Goal: Information Seeking & Learning: Learn about a topic

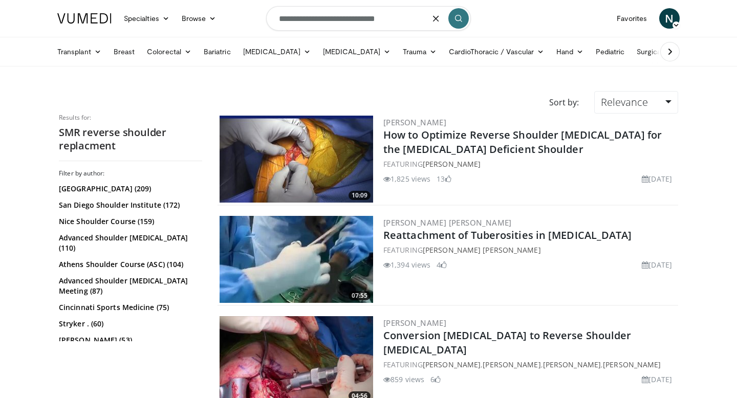
drag, startPoint x: 411, startPoint y: 21, endPoint x: 361, endPoint y: 21, distance: 50.1
click at [361, 21] on input "**********" at bounding box center [368, 18] width 205 height 25
type input "**********"
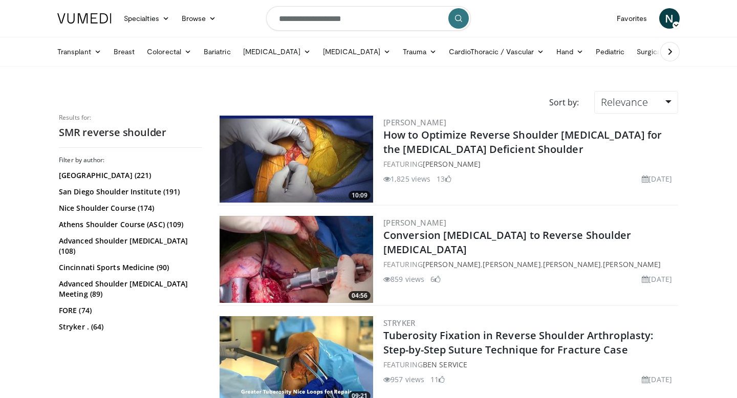
click at [337, 25] on input "**********" at bounding box center [368, 18] width 205 height 25
type input "********"
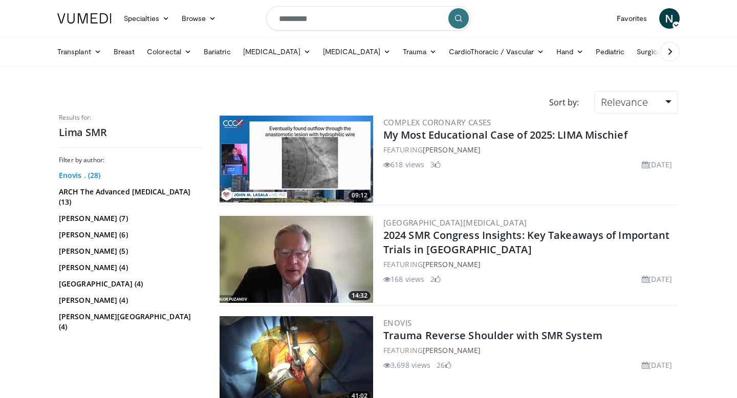
click at [84, 179] on link "Enovis . (28)" at bounding box center [129, 175] width 141 height 10
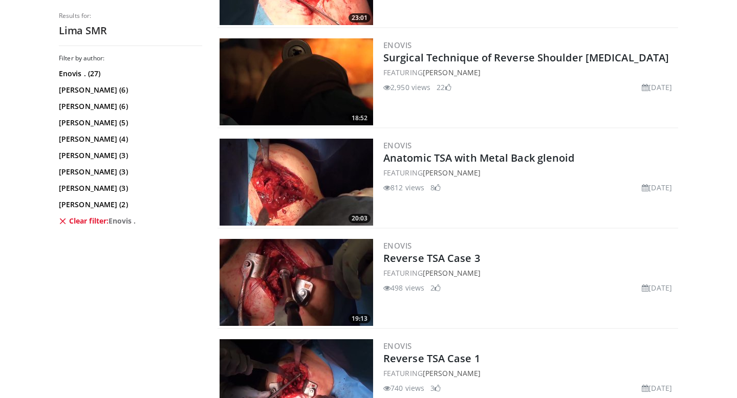
scroll to position [379, 0]
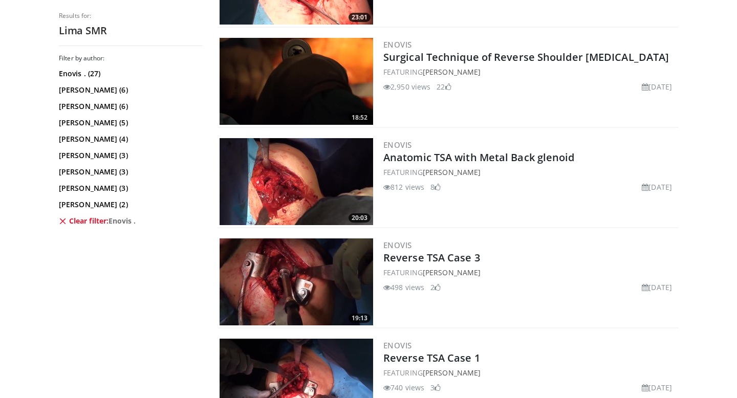
click at [339, 96] on img at bounding box center [295, 81] width 153 height 87
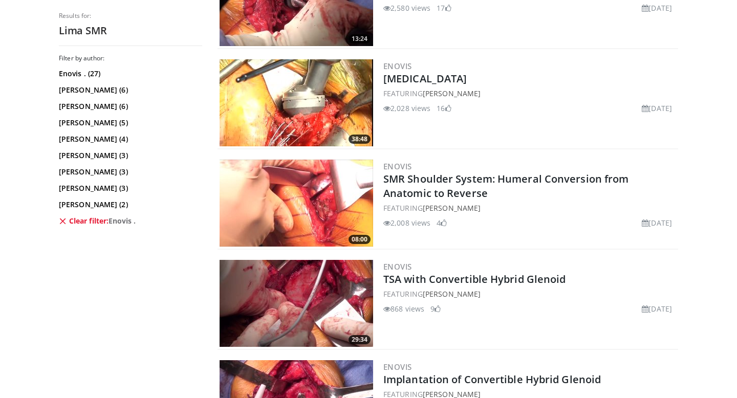
scroll to position [956, 0]
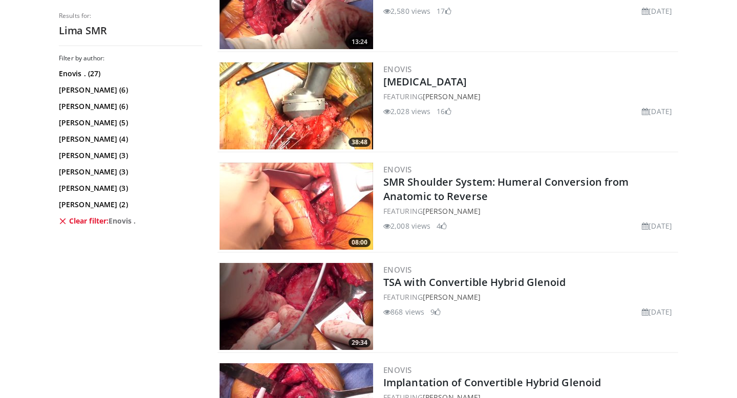
click at [307, 119] on img at bounding box center [295, 105] width 153 height 87
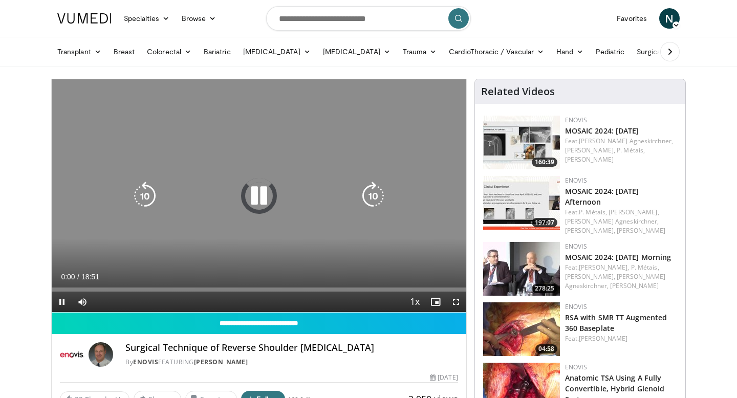
click at [257, 189] on icon "Video Player" at bounding box center [259, 196] width 29 height 29
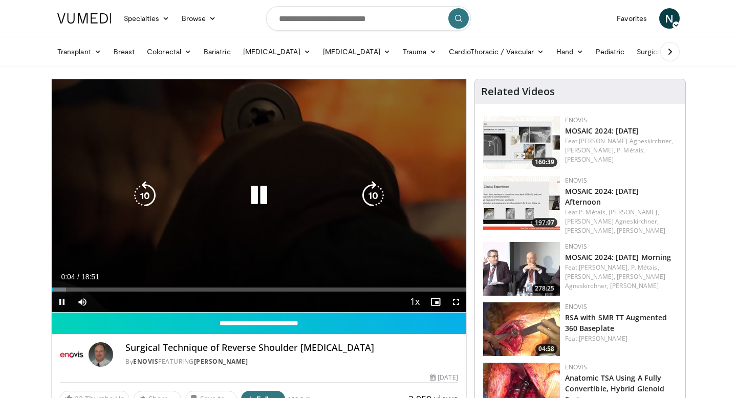
click at [257, 223] on div "10 seconds Tap to unmute" at bounding box center [259, 195] width 414 height 233
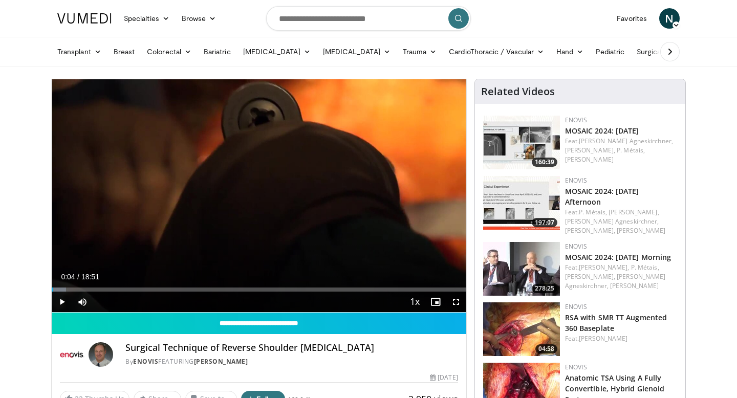
click at [526, 29] on nav "Specialties Adult & Family Medicine Allergy, Asthma, Immunology Anesthesiology …" at bounding box center [368, 18] width 634 height 37
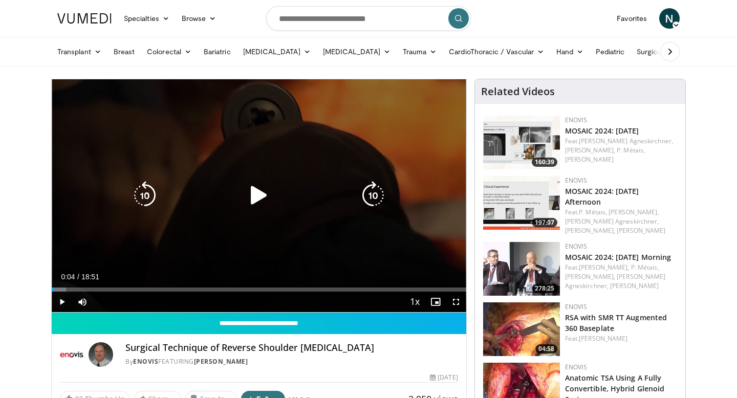
click at [251, 202] on icon "Video Player" at bounding box center [259, 195] width 29 height 29
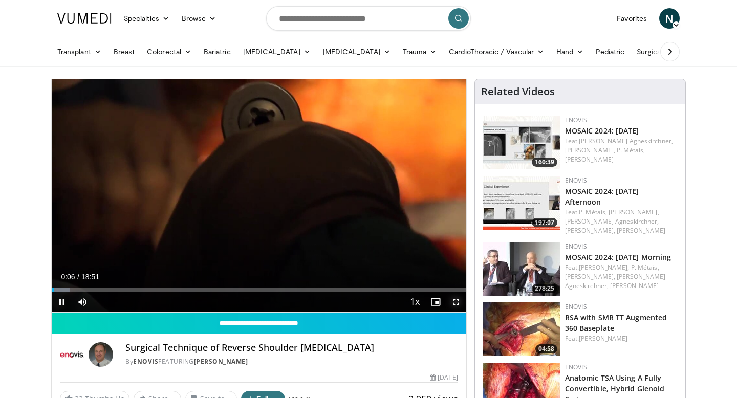
click at [456, 306] on span "Video Player" at bounding box center [456, 302] width 20 height 20
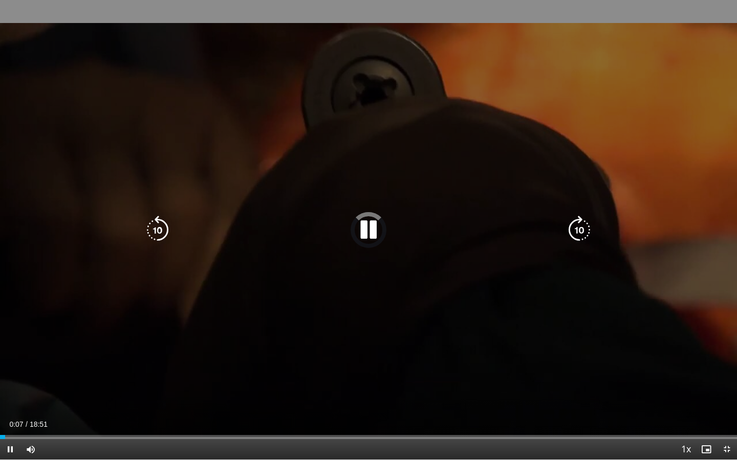
click at [396, 235] on div "Video Player" at bounding box center [368, 230] width 442 height 20
click at [365, 232] on icon "Video Player" at bounding box center [368, 230] width 29 height 29
click at [525, 131] on div "10 seconds Tap to unmute" at bounding box center [368, 230] width 737 height 460
click at [382, 229] on icon "Video Player" at bounding box center [368, 230] width 29 height 29
click at [516, 136] on div "10 seconds Tap to unmute" at bounding box center [368, 230] width 737 height 460
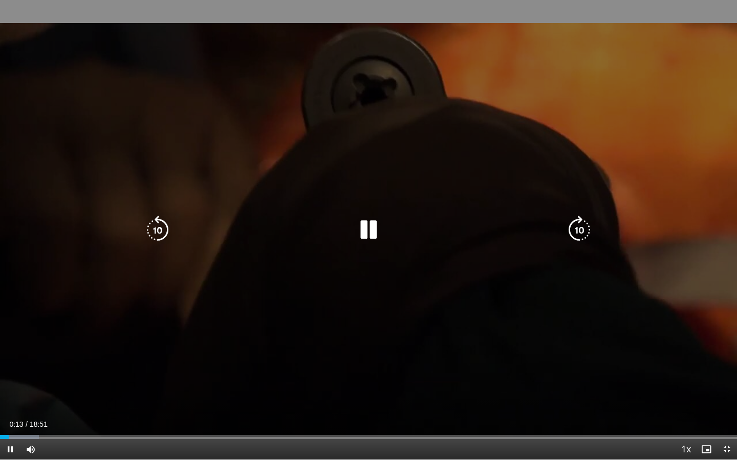
click at [377, 233] on icon "Video Player" at bounding box center [368, 230] width 29 height 29
click at [481, 104] on div "10 seconds Tap to unmute" at bounding box center [368, 230] width 737 height 460
click at [519, 147] on div "10 seconds Tap to unmute" at bounding box center [368, 230] width 737 height 460
click at [361, 237] on icon "Video Player" at bounding box center [368, 230] width 29 height 29
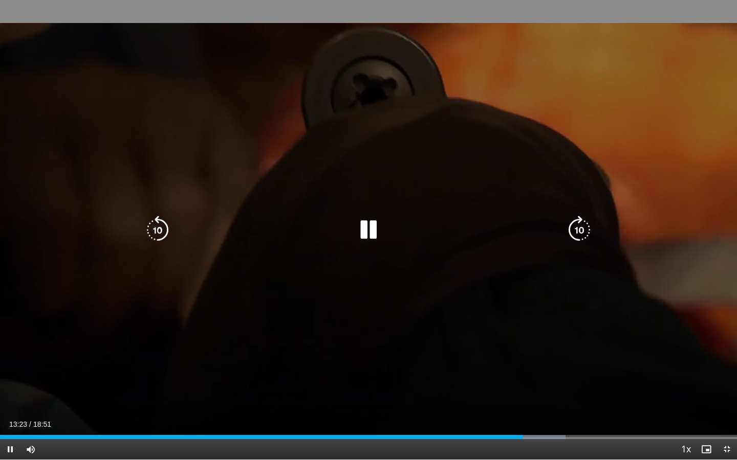
click at [376, 231] on icon "Video Player" at bounding box center [368, 230] width 29 height 29
click at [623, 352] on div "40 seconds Tap to unmute" at bounding box center [368, 230] width 737 height 460
click at [370, 227] on icon "Video Player" at bounding box center [368, 230] width 29 height 29
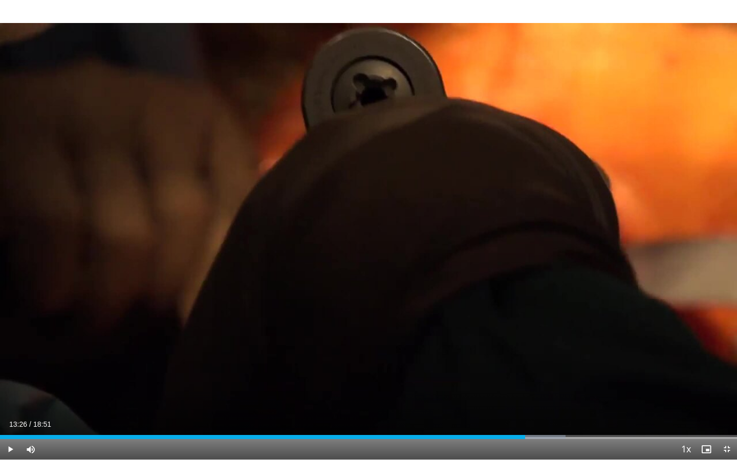
click at [370, 227] on div "40 seconds Tap to unmute" at bounding box center [368, 230] width 737 height 460
click at [725, 398] on span "Video Player" at bounding box center [726, 450] width 20 height 20
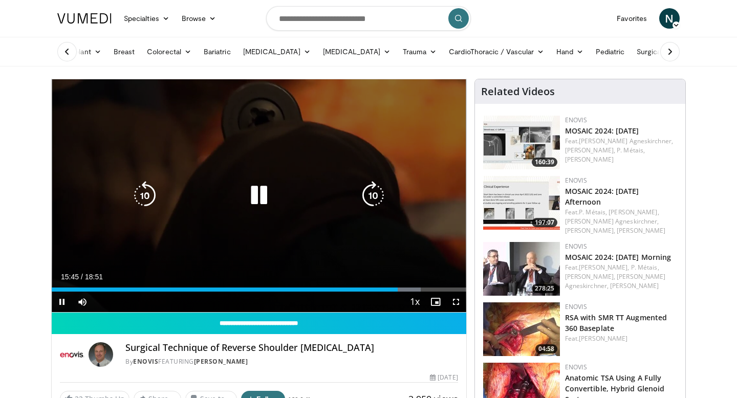
click at [268, 186] on icon "Video Player" at bounding box center [259, 195] width 29 height 29
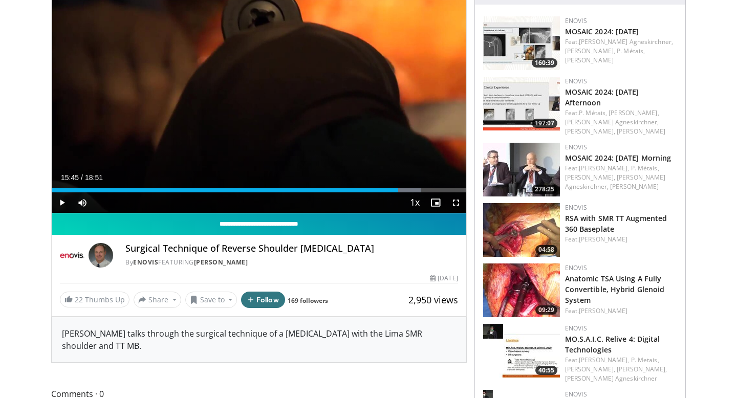
scroll to position [108, 0]
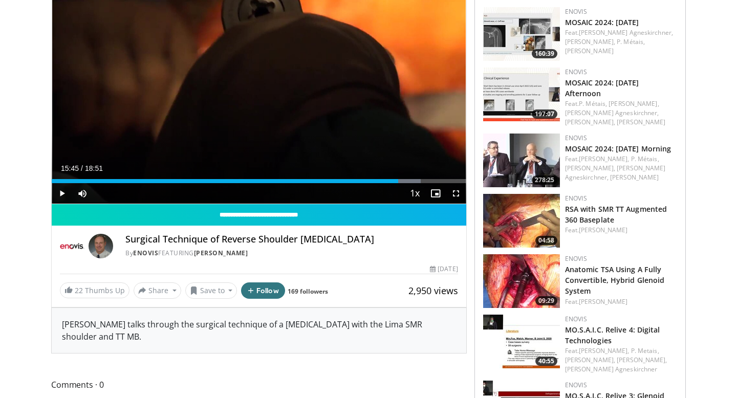
click at [70, 244] on img at bounding box center [72, 246] width 25 height 25
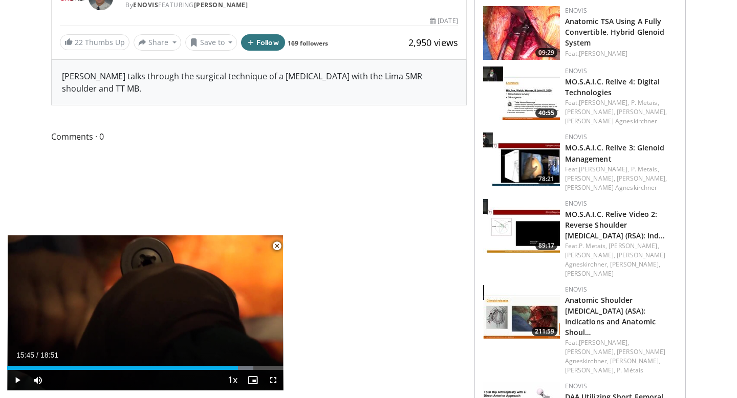
scroll to position [358, 0]
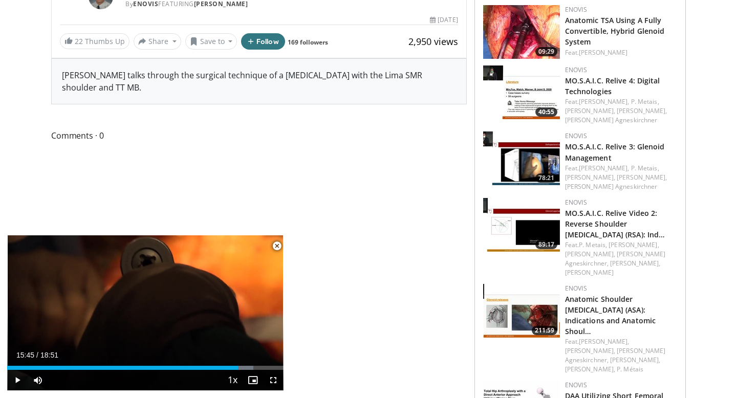
click at [275, 247] on span "Video Player" at bounding box center [277, 246] width 20 height 20
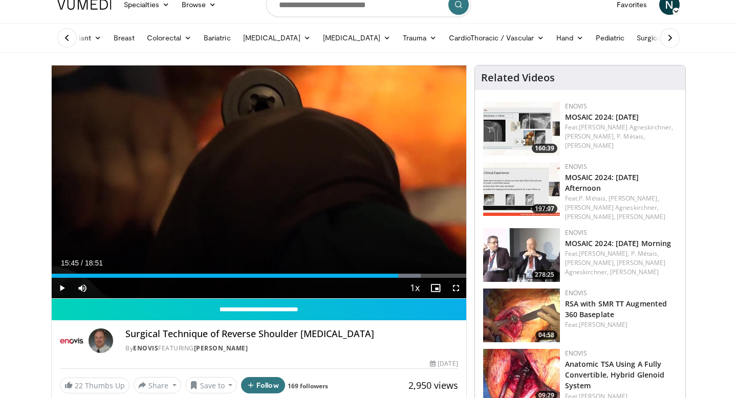
scroll to position [0, 0]
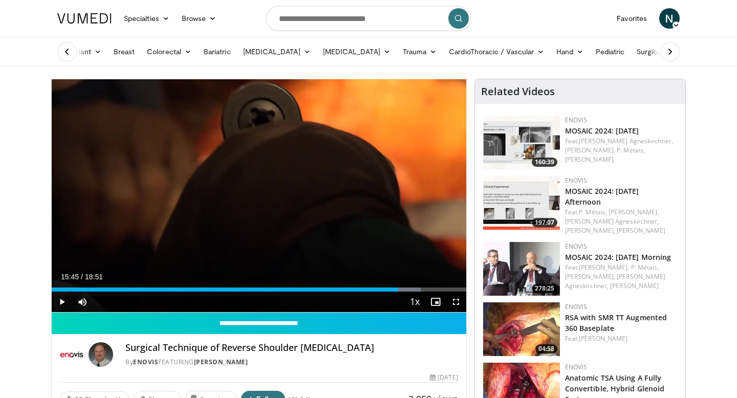
click at [62, 51] on icon at bounding box center [67, 52] width 10 height 10
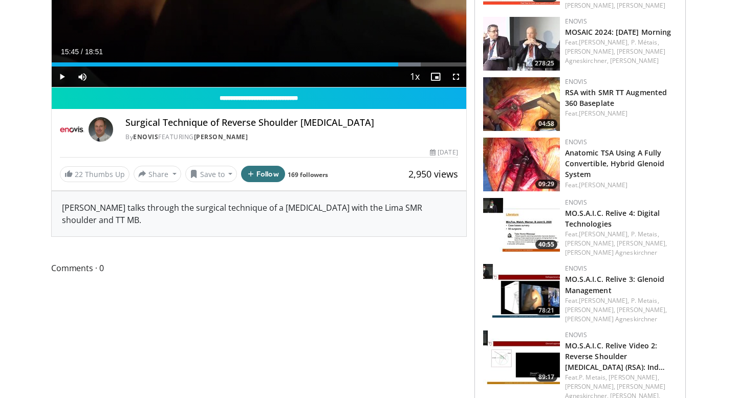
scroll to position [226, 0]
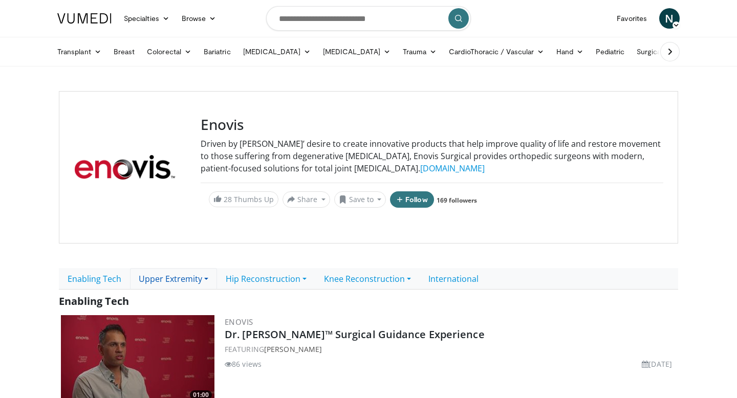
click at [183, 280] on link "Upper Extremity" at bounding box center [173, 278] width 87 height 21
click at [176, 318] on link "Shoulder" at bounding box center [170, 318] width 81 height 16
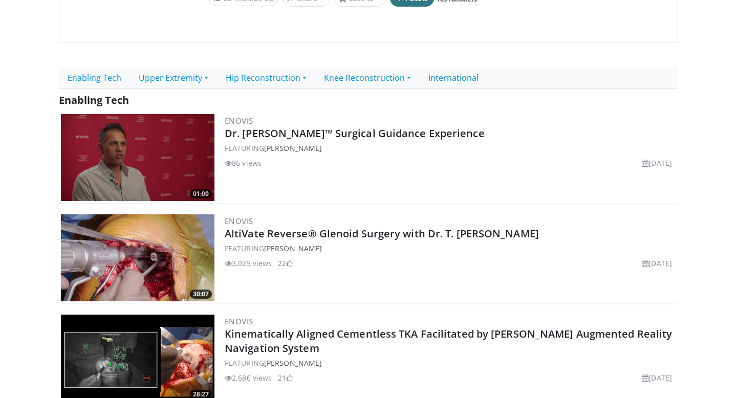
scroll to position [201, 0]
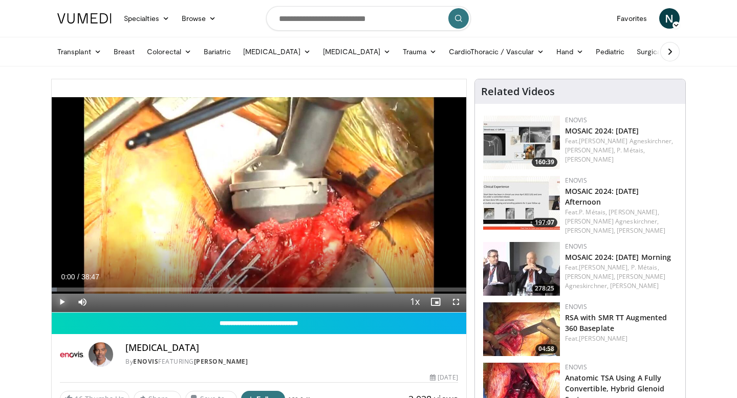
click at [58, 303] on span "Video Player" at bounding box center [62, 302] width 20 height 20
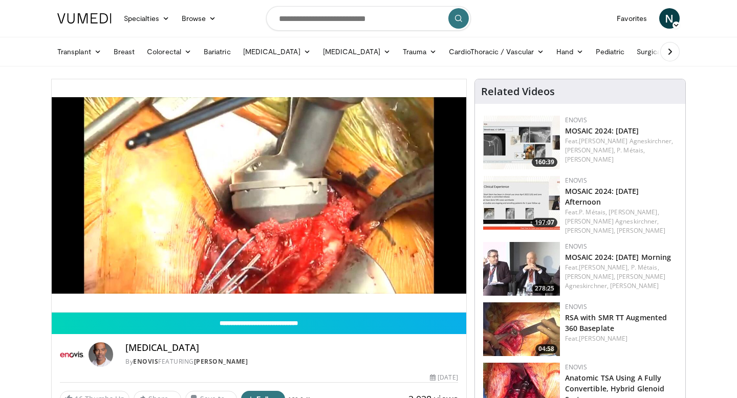
scroll to position [20, 0]
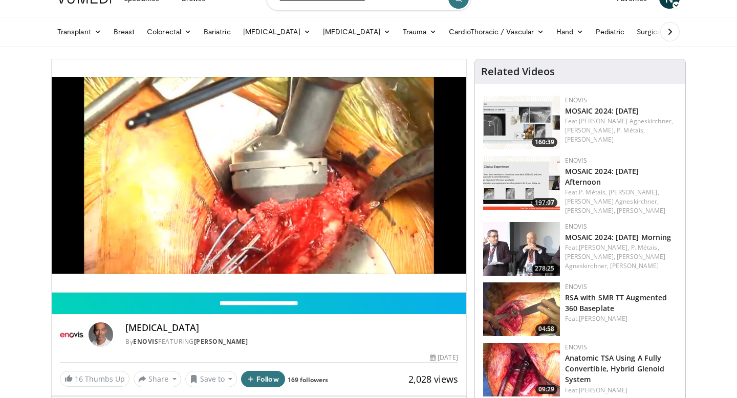
click at [250, 184] on div "10 seconds Tap to unmute" at bounding box center [259, 175] width 414 height 233
